Goal: Transaction & Acquisition: Purchase product/service

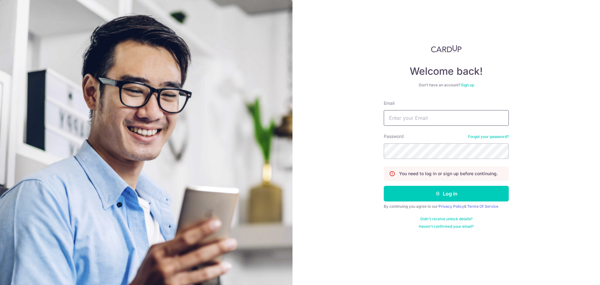
click at [433, 118] on input "Email" at bounding box center [446, 118] width 125 height 16
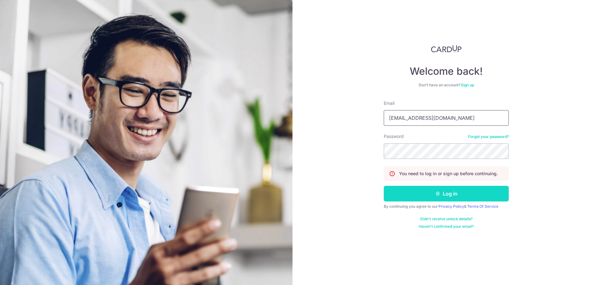
type input "gcrovo@yahoo.com"
click at [441, 194] on button "Log in" at bounding box center [446, 194] width 125 height 16
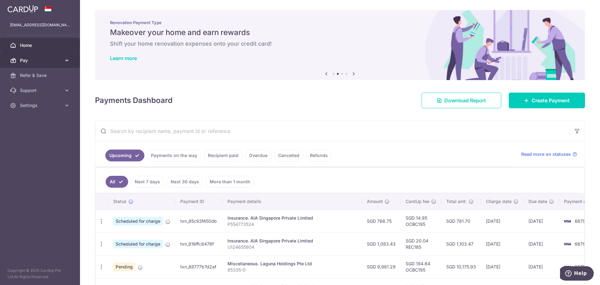
click at [39, 58] on span "Pay" at bounding box center [40, 60] width 41 height 6
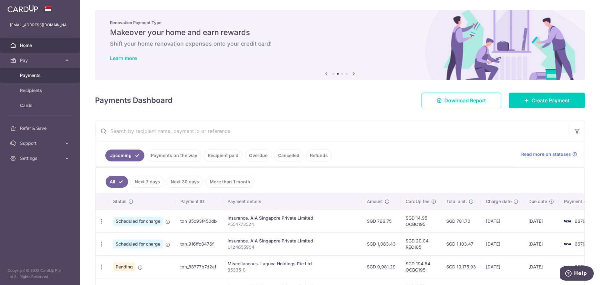
click at [42, 77] on span "Payments" at bounding box center [40, 75] width 41 height 6
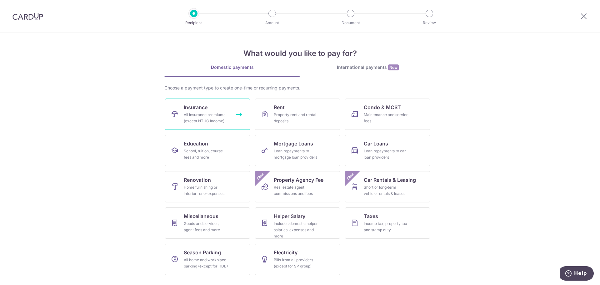
click at [218, 123] on div "All insurance premiums (except NTUC Income)" at bounding box center [206, 118] width 45 height 13
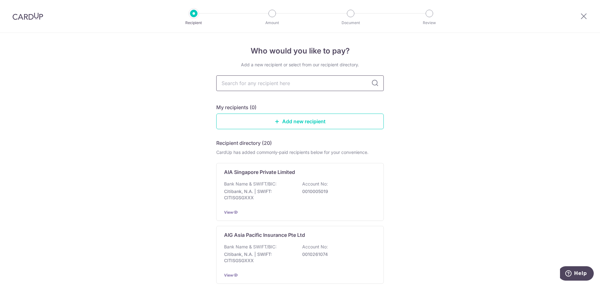
click at [314, 87] on input "text" at bounding box center [300, 83] width 168 height 16
click at [310, 181] on p "Account No:" at bounding box center [315, 184] width 26 height 6
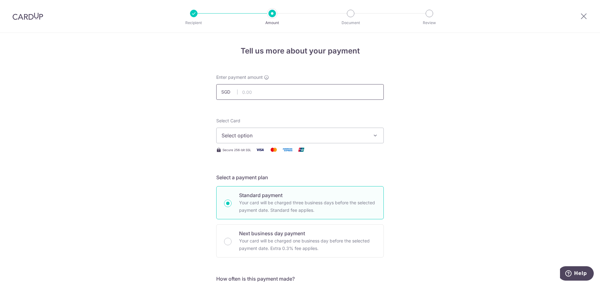
click at [307, 94] on input "text" at bounding box center [300, 92] width 168 height 16
type input "4,688.00"
click at [360, 137] on span "Select option" at bounding box center [295, 136] width 146 height 8
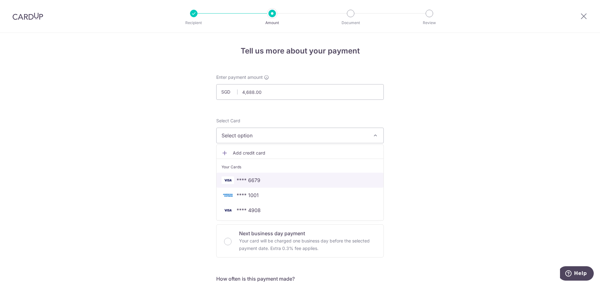
click at [276, 181] on span "**** 6679" at bounding box center [300, 180] width 157 height 8
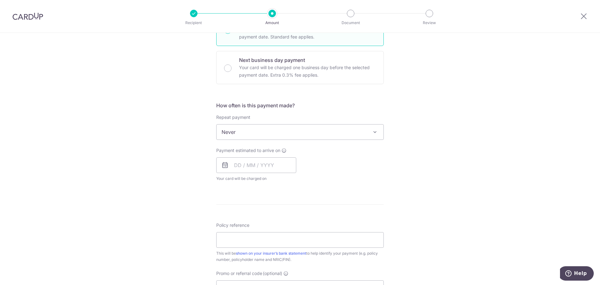
scroll to position [188, 0]
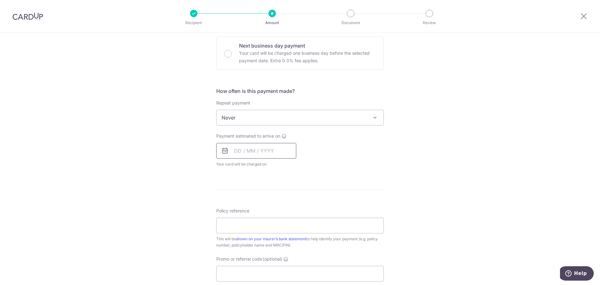
click at [240, 151] on input "text" at bounding box center [256, 151] width 80 height 16
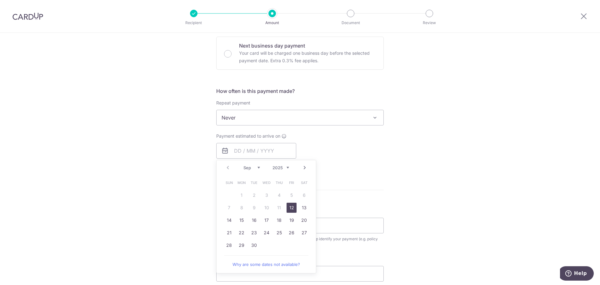
click at [291, 209] on link "12" at bounding box center [292, 208] width 10 height 10
type input "12/09/2025"
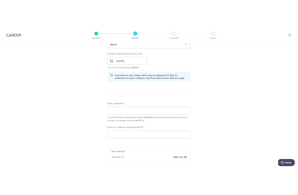
scroll to position [281, 0]
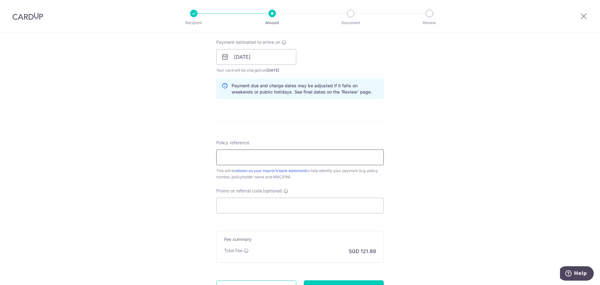
click at [235, 156] on input "Policy reference" at bounding box center [300, 157] width 168 height 16
type input "L536265034"
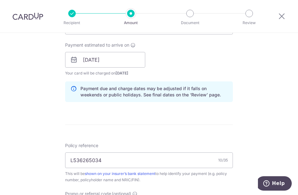
click at [15, 46] on div "Tell us more about your payment Enter payment amount SGD 4,688.00 4688.00 Selec…" at bounding box center [149, 48] width 298 height 594
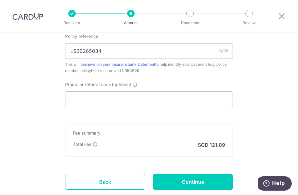
scroll to position [406, 0]
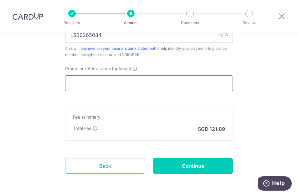
click at [213, 86] on input "Promo or referral code (optional)" at bounding box center [149, 83] width 168 height 16
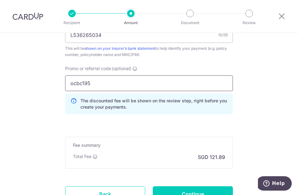
type input "ocbc195"
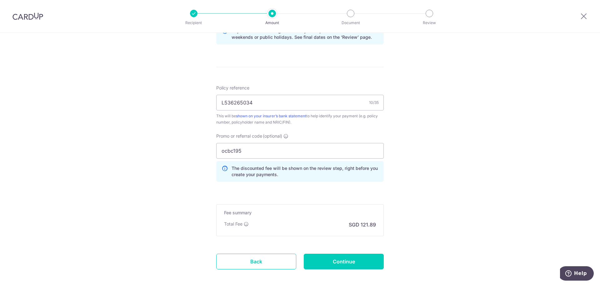
scroll to position [367, 0]
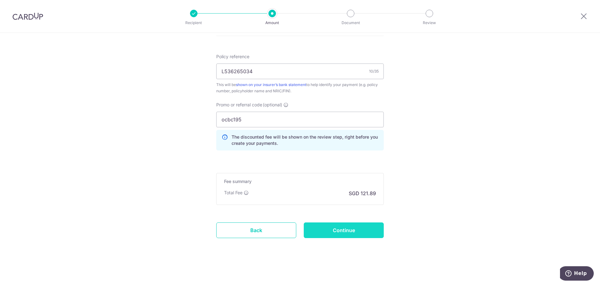
click at [348, 233] on input "Continue" at bounding box center [344, 230] width 80 height 16
type input "Create Schedule"
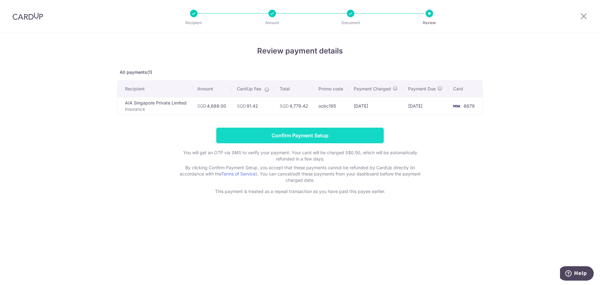
click at [308, 135] on input "Confirm Payment Setup" at bounding box center [300, 136] width 168 height 16
